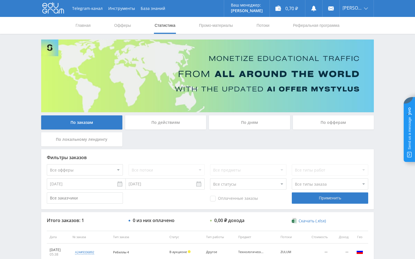
click at [387, 66] on div "Telegram-канал Инструменты База знаний Ваш менеджер: [PERSON_NAME] Online @edug…" at bounding box center [207, 151] width 415 height 302
click at [392, 64] on div "Telegram-канал Инструменты База знаний Ваш менеджер: [PERSON_NAME] Online @edug…" at bounding box center [207, 151] width 415 height 302
click at [396, 77] on div "Telegram-канал Инструменты База знаний Ваш менеджер: [PERSON_NAME] Online @edug…" at bounding box center [207, 151] width 415 height 302
click at [394, 63] on div "Telegram-канал Инструменты База знаний Ваш менеджер: [PERSON_NAME] Online @edug…" at bounding box center [207, 151] width 415 height 302
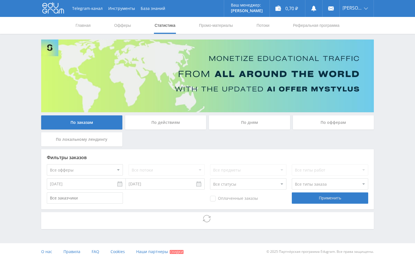
click at [390, 60] on div "Telegram-канал Инструменты База знаний Ваш менеджер: [PERSON_NAME] Online @edug…" at bounding box center [207, 130] width 415 height 260
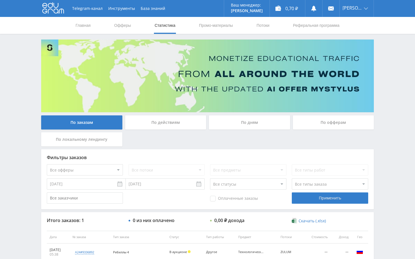
click at [390, 60] on div "Telegram-канал Инструменты База знаний Ваш менеджер: [PERSON_NAME] Online @edug…" at bounding box center [207, 151] width 415 height 302
click at [389, 74] on div "Telegram-канал Инструменты База знаний Ваш менеджер: [PERSON_NAME] Online @edug…" at bounding box center [207, 151] width 415 height 302
click at [392, 72] on div "Telegram-канал Инструменты База знаний Ваш менеджер: [PERSON_NAME] Online @edug…" at bounding box center [207, 151] width 415 height 302
click at [394, 69] on div "Telegram-канал Инструменты База знаний Ваш менеджер: [PERSON_NAME] Online @edug…" at bounding box center [207, 151] width 415 height 302
click at [396, 59] on div "Telegram-канал Инструменты База знаний Ваш менеджер: [PERSON_NAME] Online @edug…" at bounding box center [207, 151] width 415 height 302
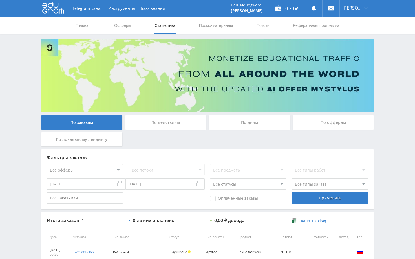
click at [391, 55] on div "Telegram-канал Инструменты База знаний Ваш менеджер: [PERSON_NAME] Online @edug…" at bounding box center [207, 151] width 415 height 302
drag, startPoint x: 390, startPoint y: 47, endPoint x: 392, endPoint y: 45, distance: 3.2
click at [391, 46] on div "Telegram-канал Инструменты База знаний Ваш менеджер: [PERSON_NAME] Online @edug…" at bounding box center [207, 151] width 415 height 302
click at [397, 72] on div "Telegram-канал Инструменты База знаний Ваш менеджер: [PERSON_NAME] Online @edug…" at bounding box center [207, 151] width 415 height 302
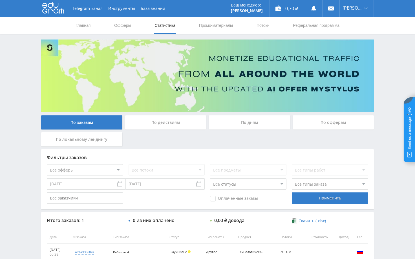
click at [386, 72] on div "Telegram-канал Инструменты База знаний Ваш менеджер: [PERSON_NAME] Online @edug…" at bounding box center [207, 151] width 415 height 302
click at [393, 61] on div "Telegram-канал Инструменты База знаний Ваш менеджер: [PERSON_NAME] Online @edug…" at bounding box center [207, 151] width 415 height 302
click at [394, 61] on div "Telegram-канал Инструменты База знаний Ваш менеджер: [PERSON_NAME] Online @edug…" at bounding box center [207, 151] width 415 height 302
click at [392, 61] on div "Telegram-канал Инструменты База знаний Ваш менеджер: [PERSON_NAME] Online @edug…" at bounding box center [207, 151] width 415 height 302
click at [393, 64] on div "Telegram-канал Инструменты База знаний Ваш менеджер: [PERSON_NAME] Online @edug…" at bounding box center [207, 151] width 415 height 302
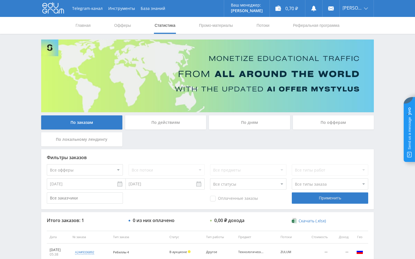
click at [388, 70] on div "Telegram-канал Инструменты База знаний Ваш менеджер: [PERSON_NAME] Online @edug…" at bounding box center [207, 151] width 415 height 302
